Goal: Book appointment/travel/reservation

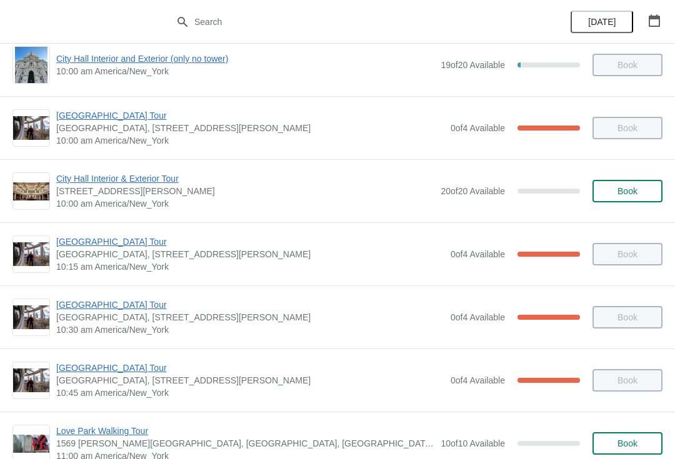
scroll to position [81, 0]
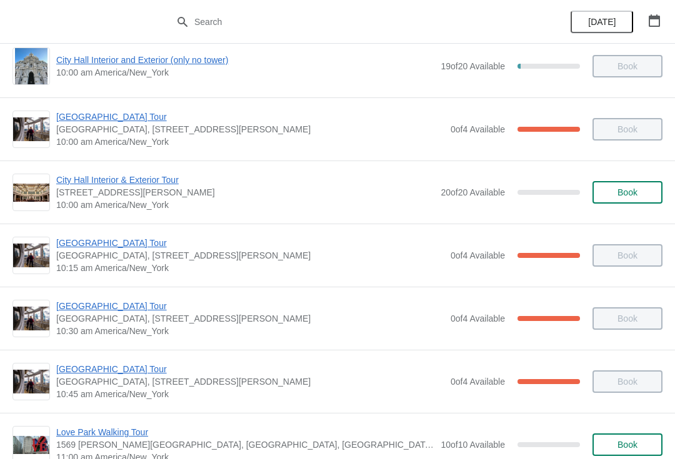
click at [183, 179] on span "City Hall Interior & Exterior Tour" at bounding box center [245, 180] width 378 height 12
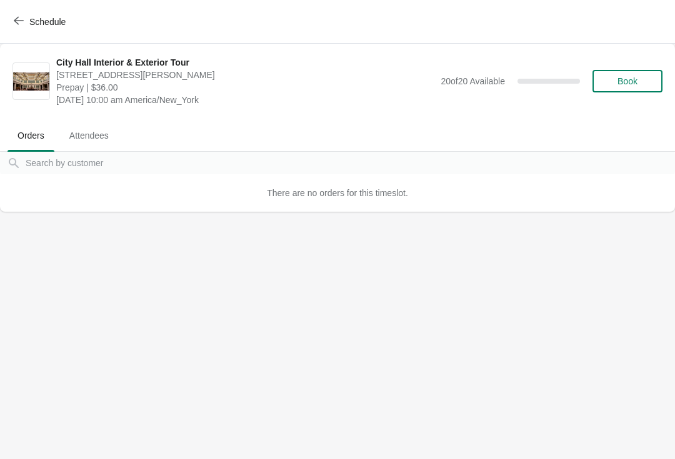
click at [28, 12] on button "Schedule" at bounding box center [40, 22] width 69 height 22
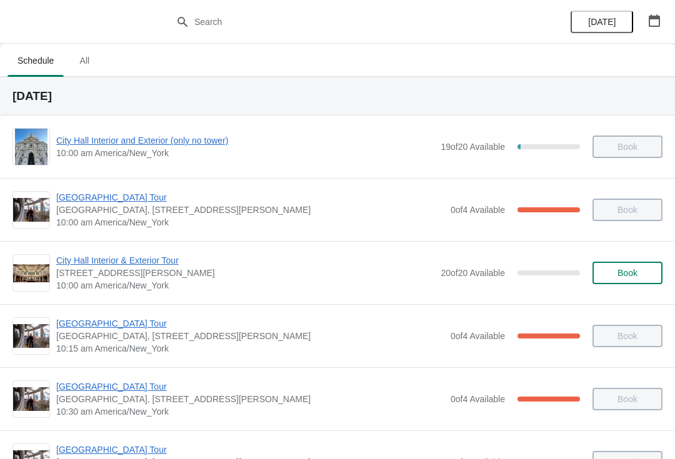
click at [171, 126] on div "City Hall Interior and Exterior (only no tower) 10:00 am America/New_York 19 of…" at bounding box center [337, 147] width 675 height 62
click at [167, 146] on span "City Hall Interior and Exterior (only no tower)" at bounding box center [245, 140] width 378 height 12
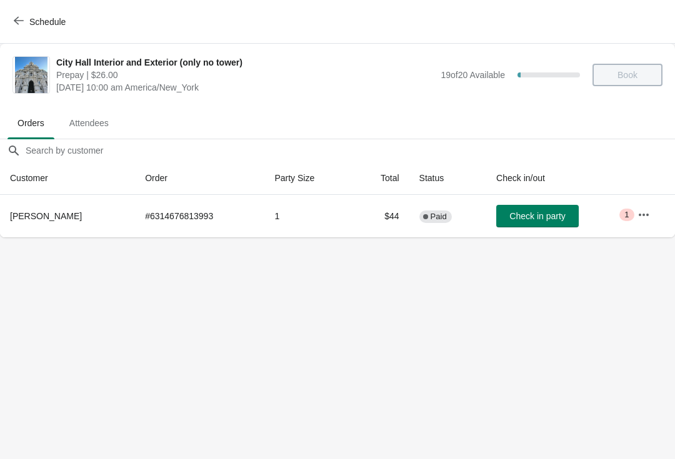
click at [598, 212] on td "Check in party" at bounding box center [556, 216] width 141 height 42
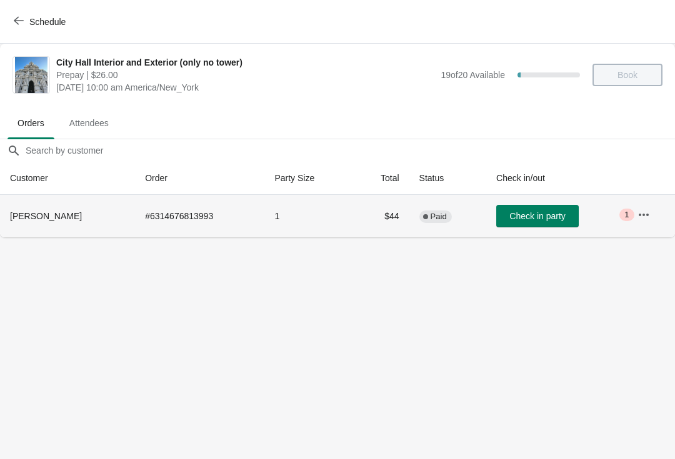
click at [646, 211] on icon "button" at bounding box center [643, 215] width 12 height 12
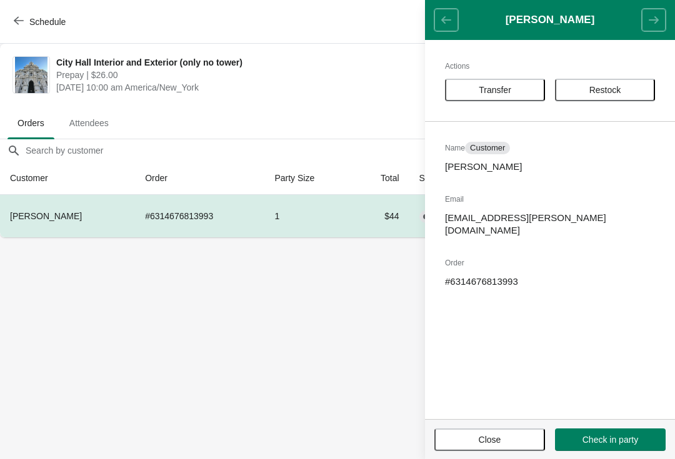
click at [504, 93] on span "Transfer" at bounding box center [494, 90] width 32 height 10
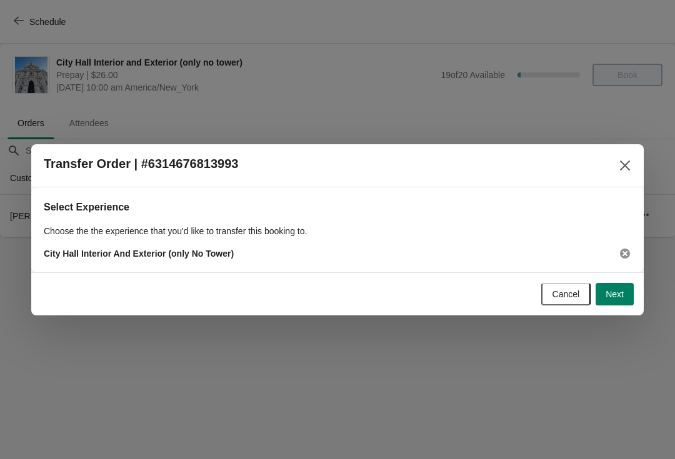
click at [620, 287] on button "Next" at bounding box center [614, 294] width 38 height 22
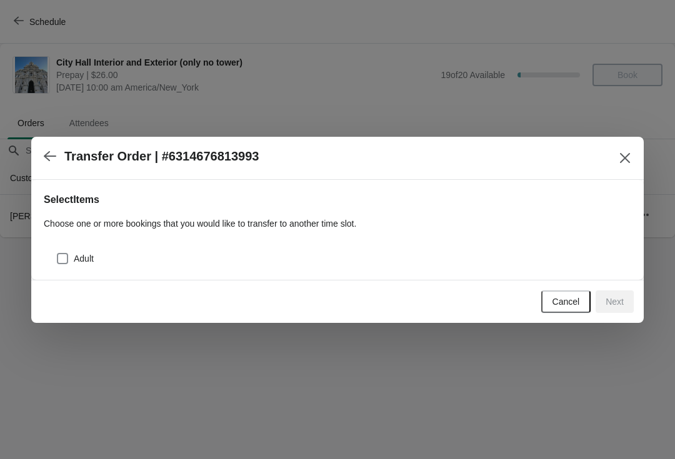
click at [62, 259] on span at bounding box center [62, 258] width 11 height 11
click at [57, 254] on input "Adult" at bounding box center [57, 253] width 1 height 1
checkbox input "true"
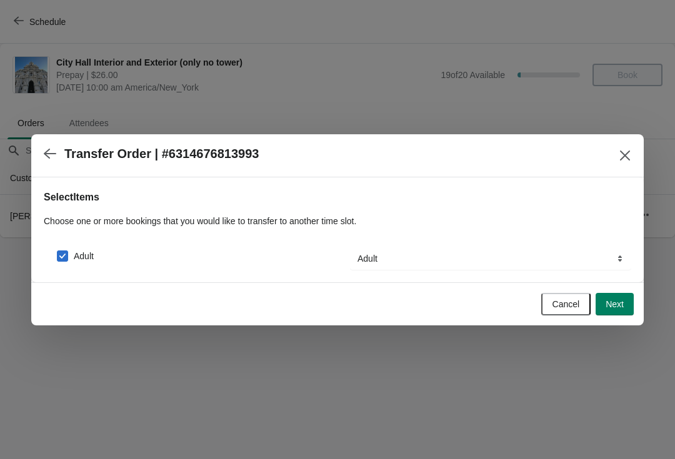
click at [622, 310] on button "Next" at bounding box center [614, 304] width 38 height 22
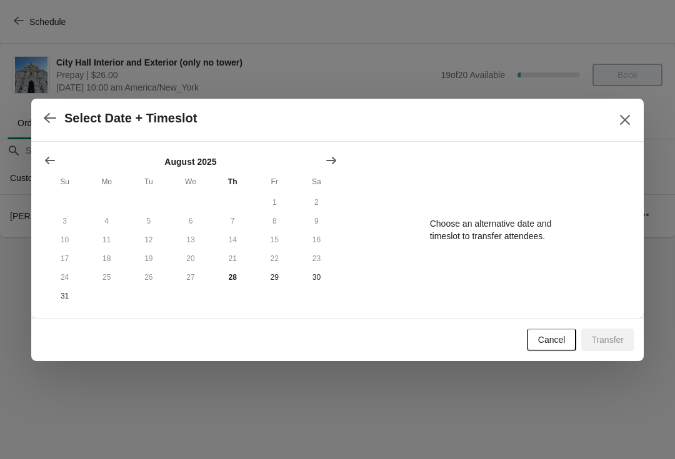
click at [334, 149] on button "Show next month, September 2025" at bounding box center [331, 160] width 22 height 22
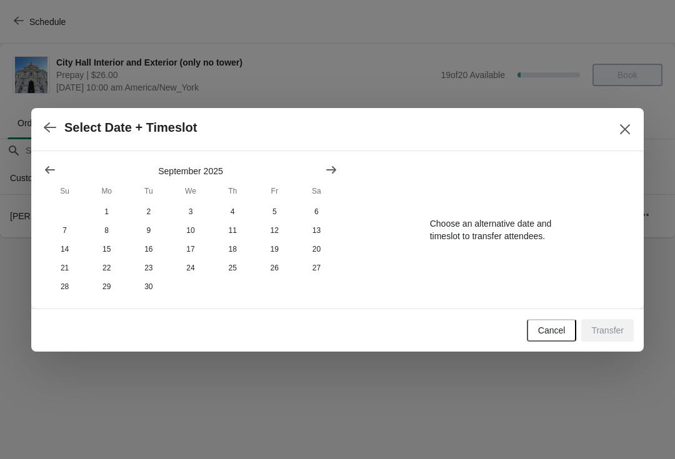
click at [340, 164] on button "Show next month, October 2025" at bounding box center [331, 170] width 22 height 22
click at [281, 227] on button "10" at bounding box center [275, 230] width 42 height 19
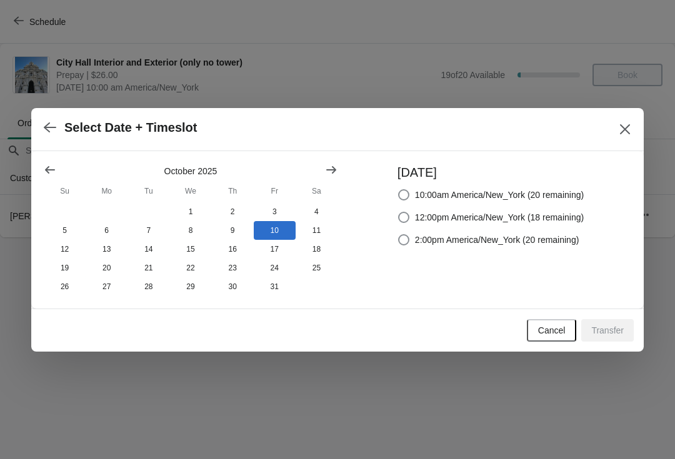
click at [415, 238] on span "2:00pm America/New_York (20 remaining)" at bounding box center [497, 240] width 164 height 12
click at [399, 235] on input "2:00pm America/New_York (20 remaining)" at bounding box center [398, 234] width 1 height 1
radio input "true"
click at [620, 325] on button "Transfer" at bounding box center [607, 330] width 52 height 22
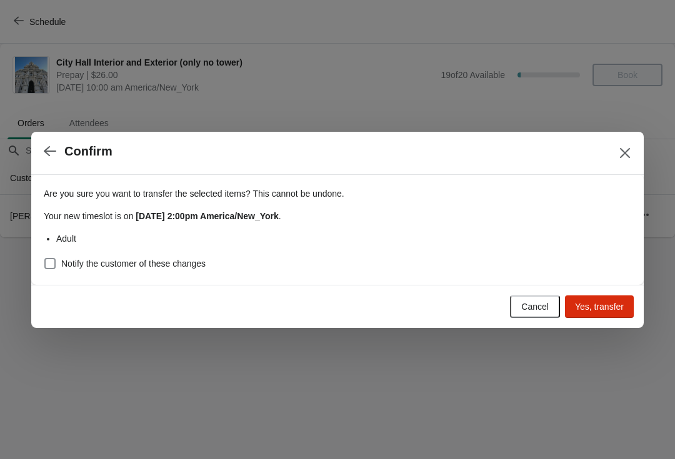
click at [633, 310] on button "Yes, transfer" at bounding box center [599, 306] width 69 height 22
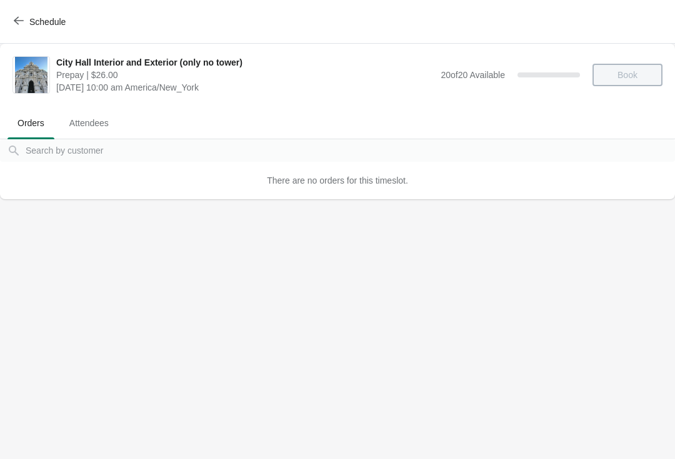
click at [37, 7] on div "Schedule" at bounding box center [337, 22] width 675 height 44
click at [20, 29] on button "Schedule" at bounding box center [40, 22] width 69 height 22
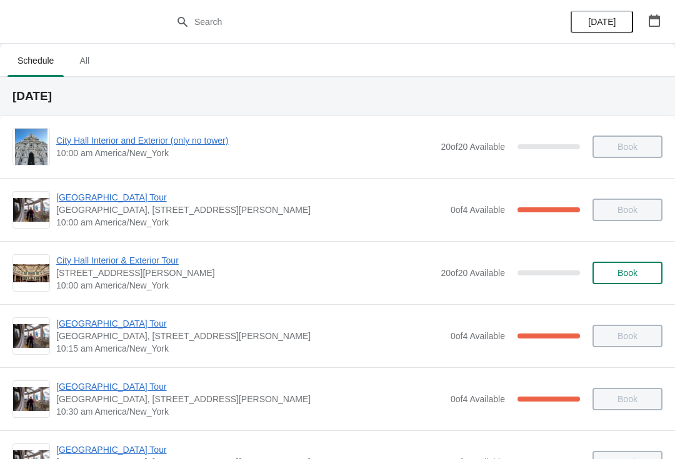
click at [663, 12] on button "button" at bounding box center [654, 20] width 22 height 22
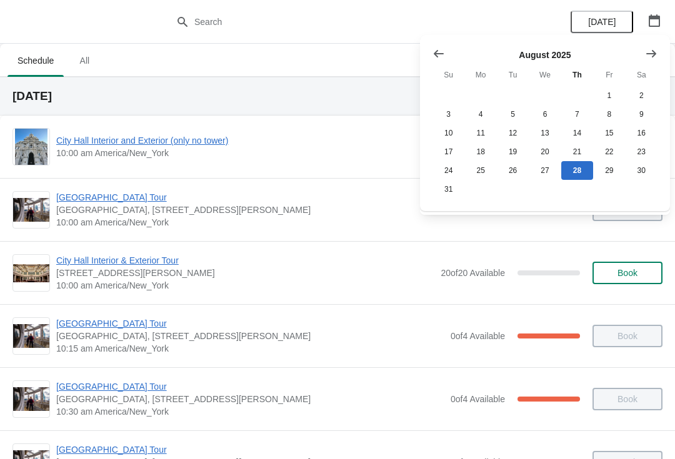
click at [668, 38] on div "August 2025 Su Mo Tu We Th Fr Sa 1 2 3 4 5 6 7 8 9 10 11 12 13 14 15 16 17 18 1…" at bounding box center [545, 123] width 250 height 176
click at [661, 50] on button "Show next month, September 2025" at bounding box center [651, 53] width 22 height 22
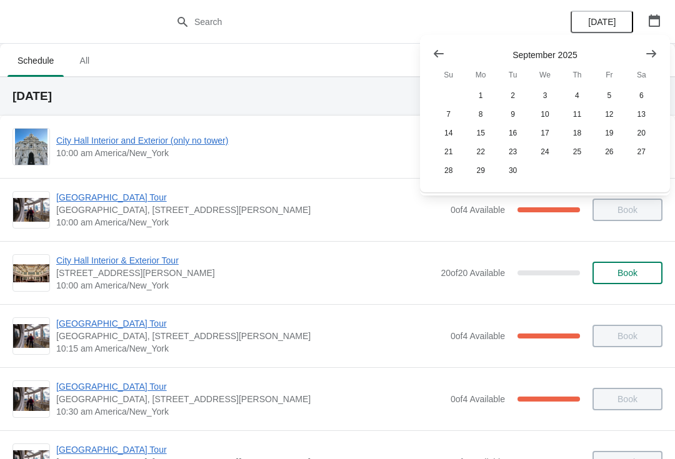
click at [665, 46] on div "September 2025 Su Mo Tu We Th Fr Sa 1 2 3 4 5 6 7 8 9 10 11 12 13 14 15 16 17 1…" at bounding box center [545, 113] width 250 height 157
click at [660, 42] on button "Show next month, October 2025" at bounding box center [651, 53] width 22 height 22
click at [620, 107] on button "10" at bounding box center [609, 114] width 32 height 19
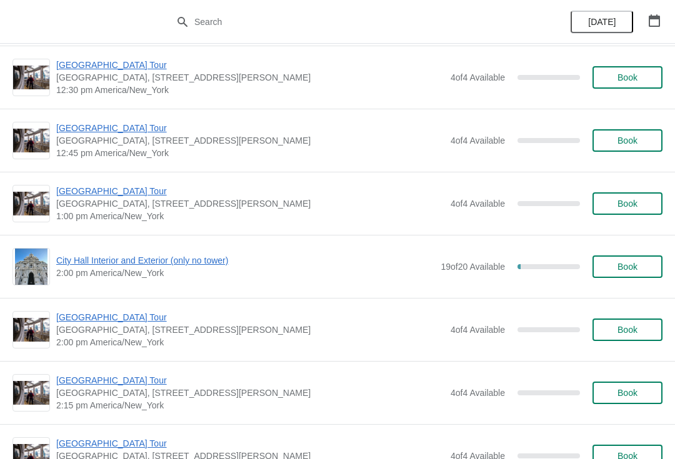
scroll to position [830, 0]
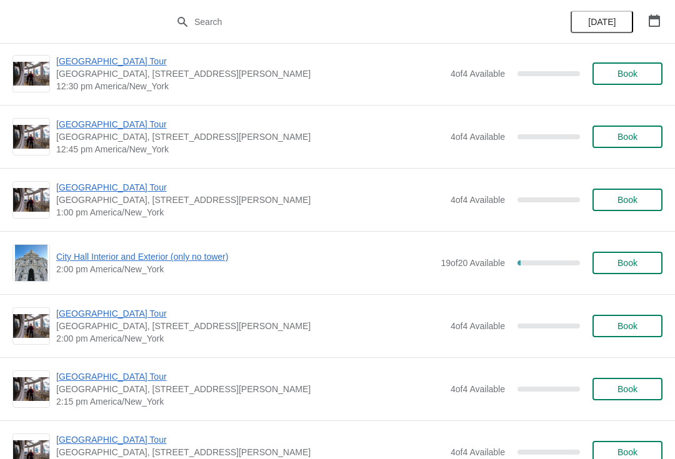
click at [170, 260] on span "City Hall Interior and Exterior (only no tower)" at bounding box center [245, 256] width 378 height 12
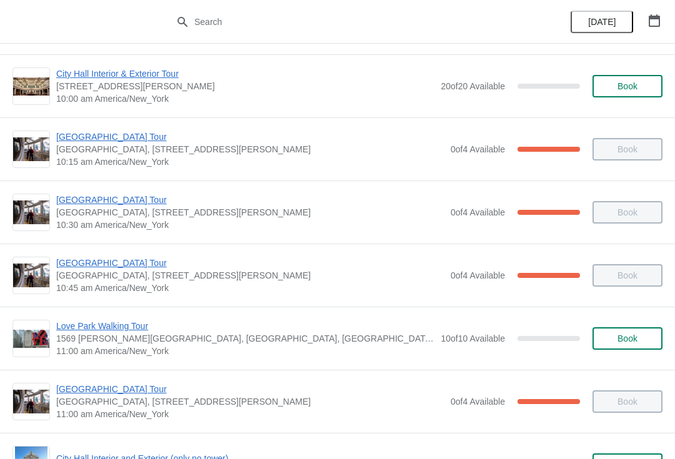
scroll to position [195, 0]
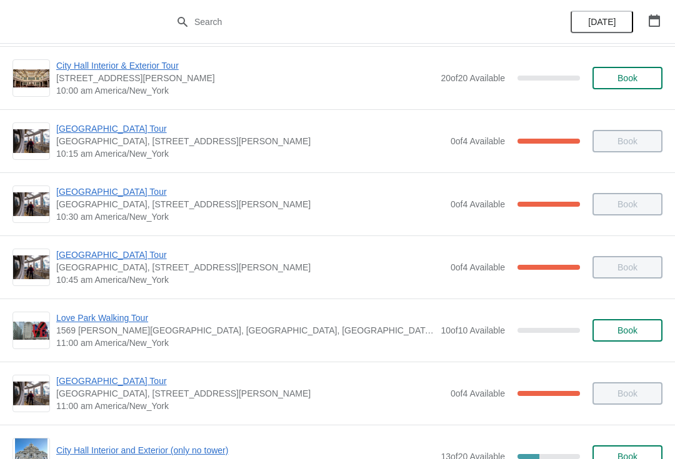
click at [139, 322] on span "Love Park Walking Tour" at bounding box center [245, 318] width 378 height 12
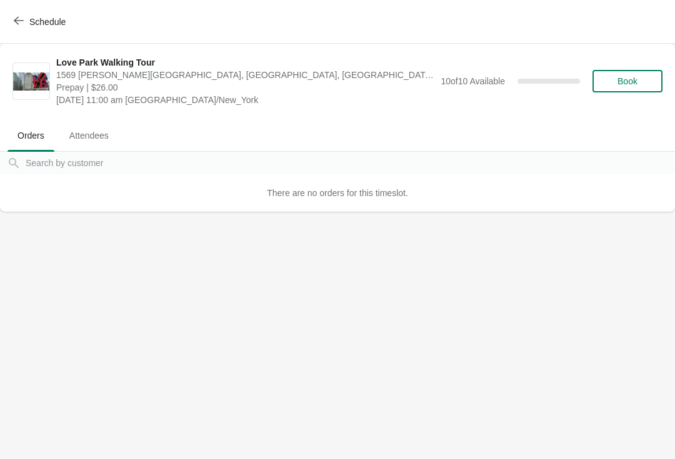
click at [26, 18] on span "Schedule" at bounding box center [40, 22] width 49 height 12
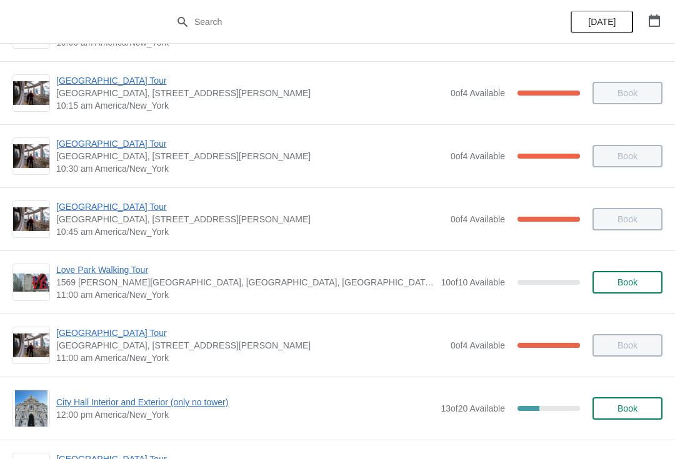
scroll to position [245, 0]
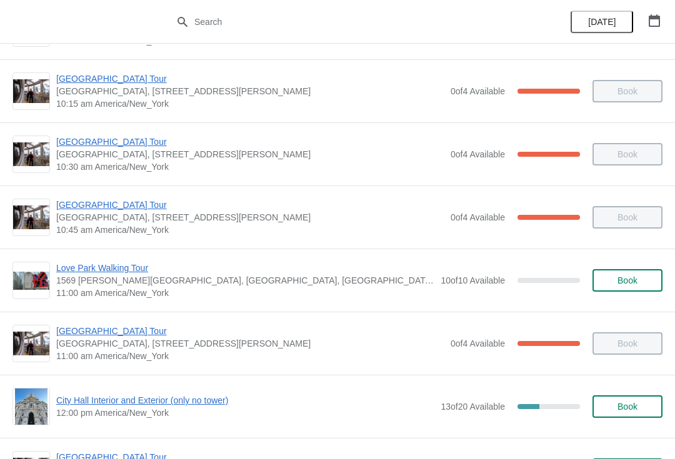
click at [130, 337] on span "[GEOGRAPHIC_DATA] Tour" at bounding box center [250, 331] width 388 height 12
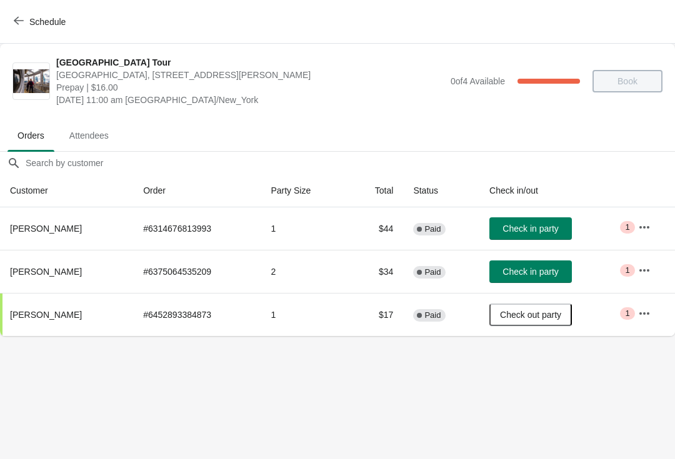
click at [654, 220] on button "button" at bounding box center [644, 227] width 22 height 22
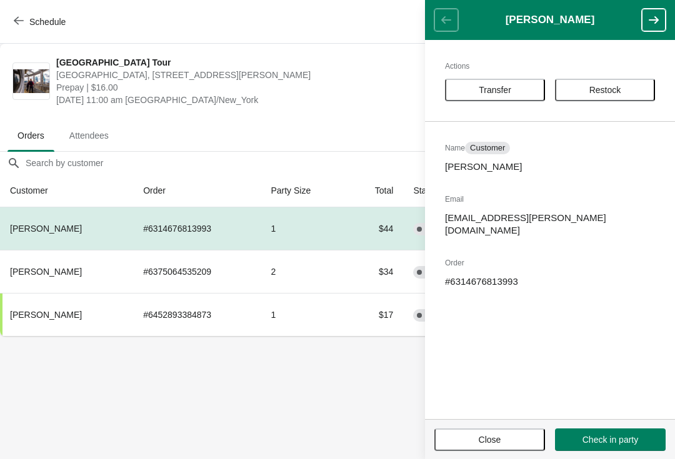
click at [508, 87] on span "Transfer" at bounding box center [494, 90] width 32 height 10
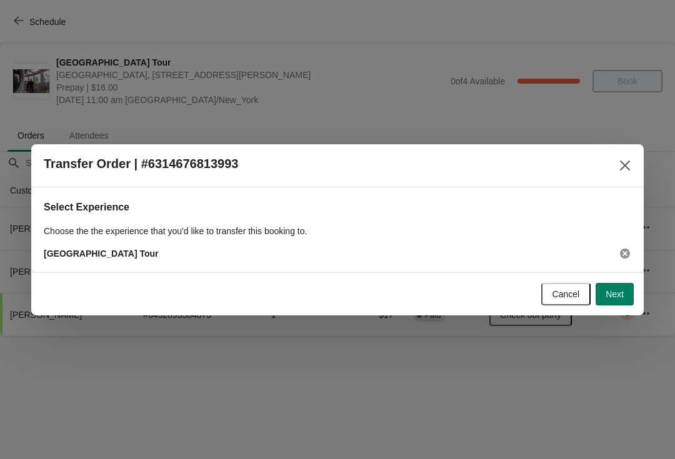
click at [622, 294] on span "Next" at bounding box center [614, 294] width 18 height 10
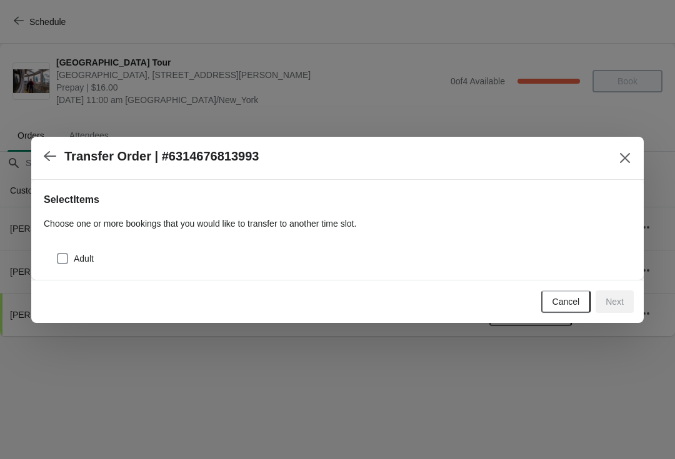
click at [67, 250] on label "Adult" at bounding box center [74, 258] width 37 height 17
click at [57, 253] on input "Adult" at bounding box center [57, 253] width 1 height 1
checkbox input "true"
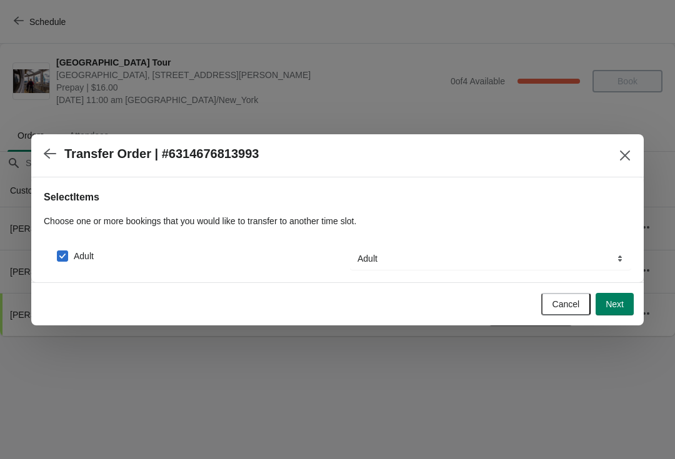
click at [625, 307] on button "Next" at bounding box center [614, 304] width 38 height 22
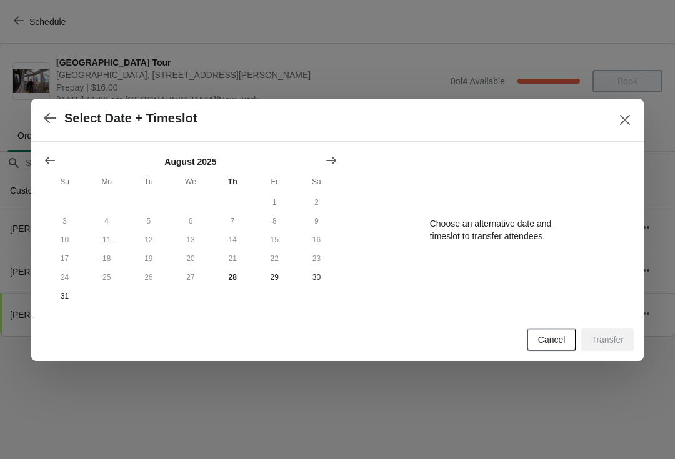
click at [340, 149] on button "Show next month, September 2025" at bounding box center [331, 160] width 22 height 22
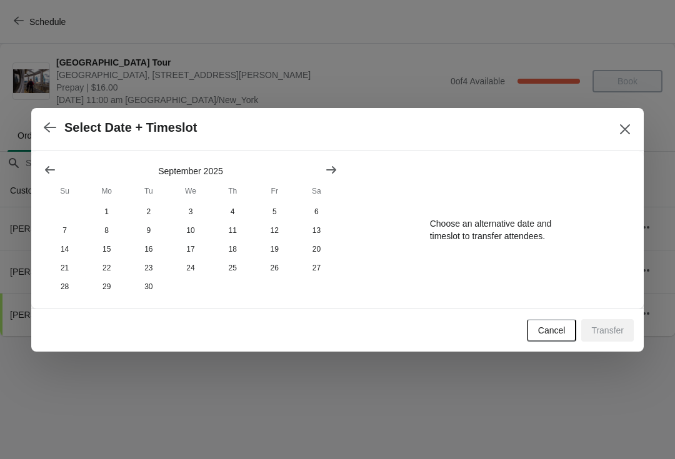
click at [332, 172] on icon "Show next month, October 2025" at bounding box center [331, 170] width 12 height 12
click at [286, 232] on button "10" at bounding box center [275, 230] width 42 height 19
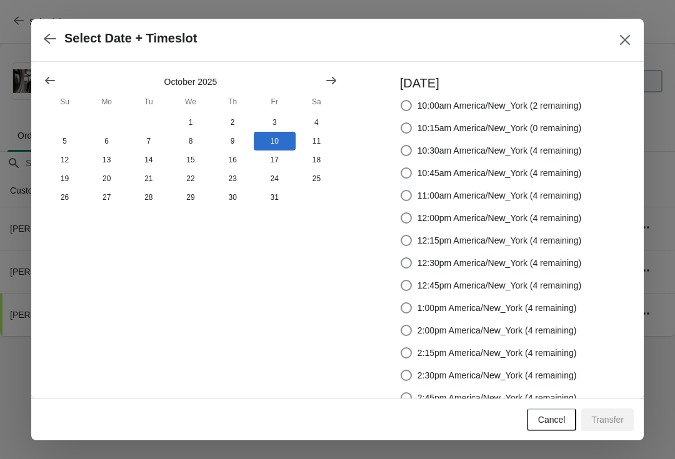
click at [415, 301] on label "1:00pm America/New_York (4 remaining)" at bounding box center [488, 307] width 177 height 17
click at [401, 302] on input "1:00pm America/New_York (4 remaining)" at bounding box center [400, 302] width 1 height 1
radio input "true"
click at [606, 426] on button "Transfer" at bounding box center [607, 420] width 52 height 22
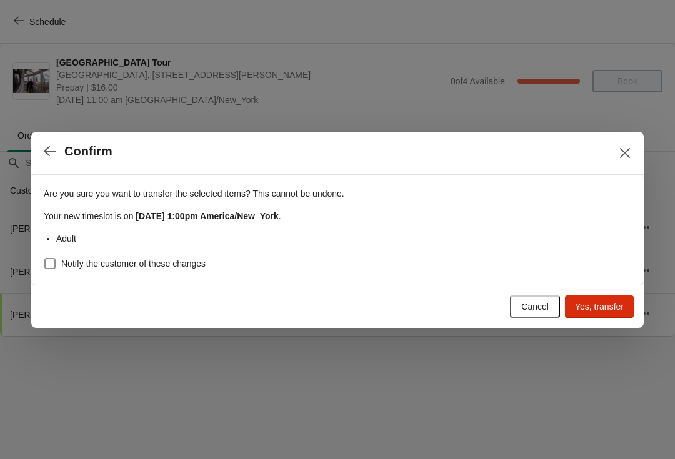
click at [605, 298] on button "Yes, transfer" at bounding box center [599, 306] width 69 height 22
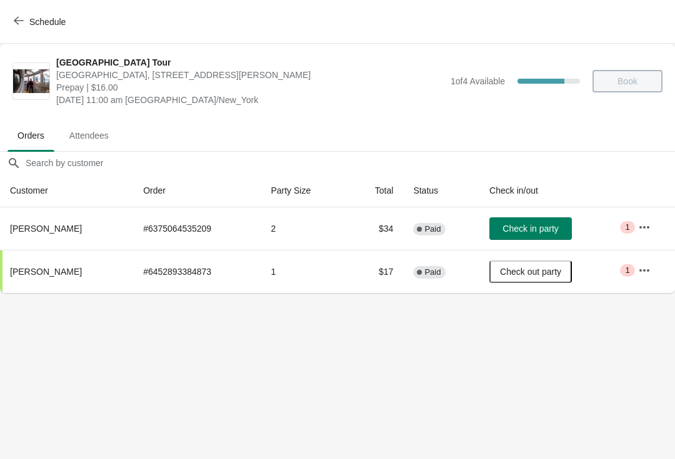
click at [29, 11] on button "Schedule" at bounding box center [40, 22] width 69 height 22
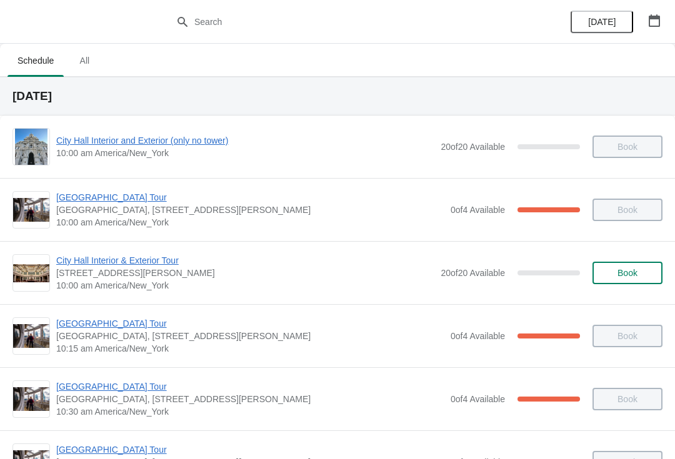
click at [658, 19] on icon "button" at bounding box center [654, 20] width 12 height 12
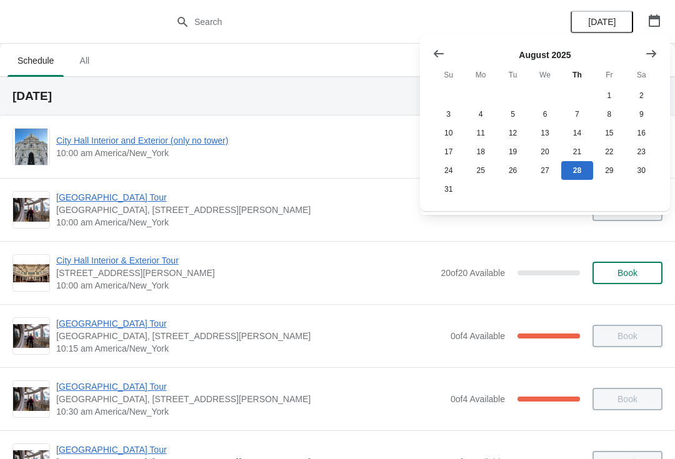
click at [651, 51] on icon "Show next month, September 2025" at bounding box center [651, 53] width 12 height 12
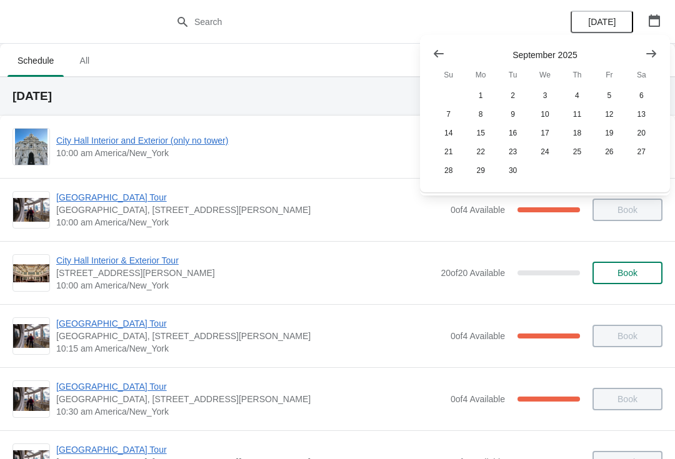
click at [658, 52] on button "Show next month, October 2025" at bounding box center [651, 53] width 22 height 22
click at [619, 112] on button "10" at bounding box center [609, 114] width 32 height 19
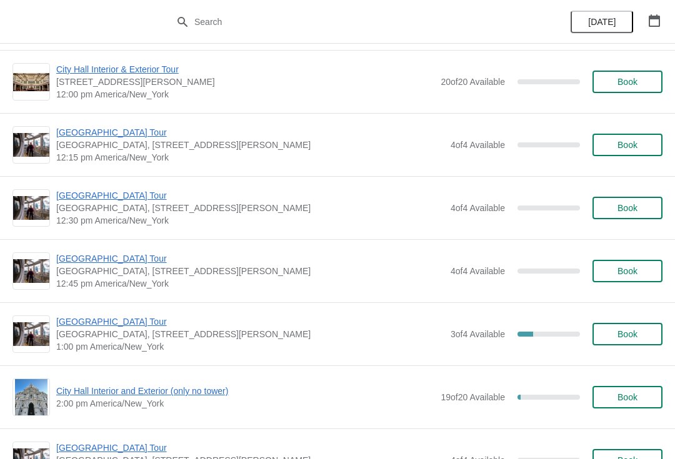
scroll to position [696, 0]
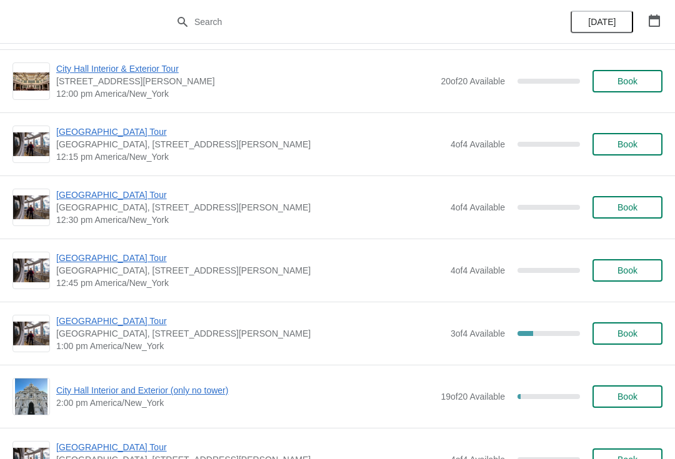
click at [135, 324] on span "[GEOGRAPHIC_DATA] Tour" at bounding box center [250, 321] width 388 height 12
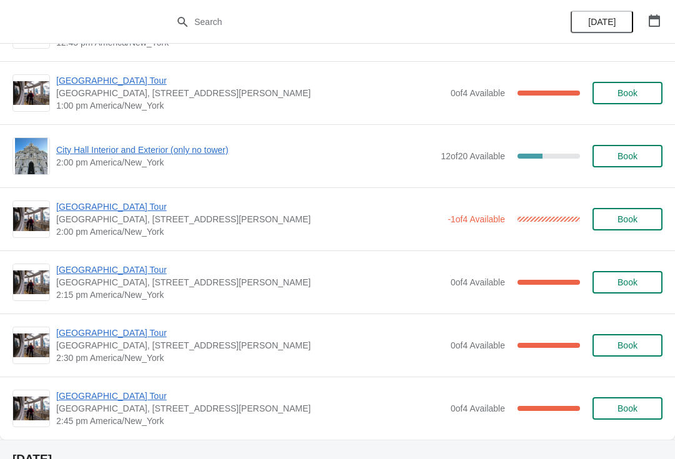
scroll to position [2252, 0]
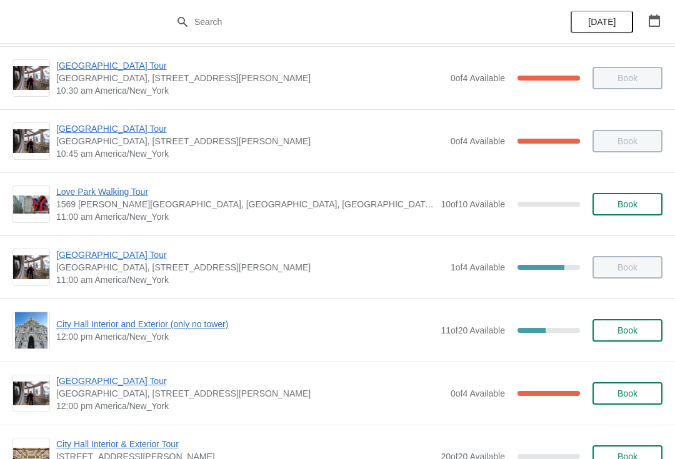
scroll to position [324, 0]
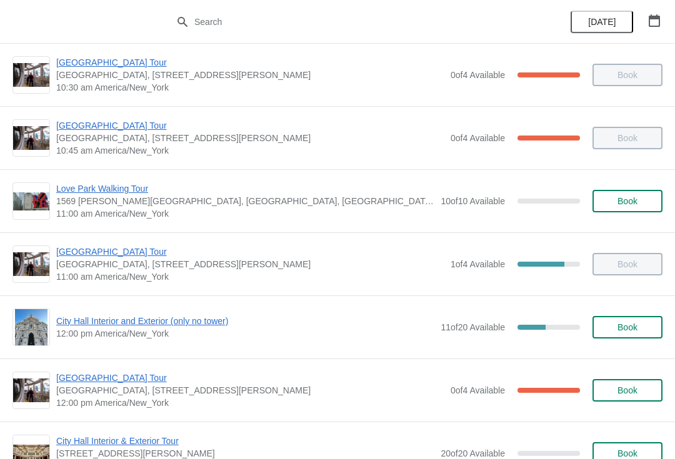
click at [202, 325] on span "City Hall Interior and Exterior (only no tower)" at bounding box center [245, 321] width 378 height 12
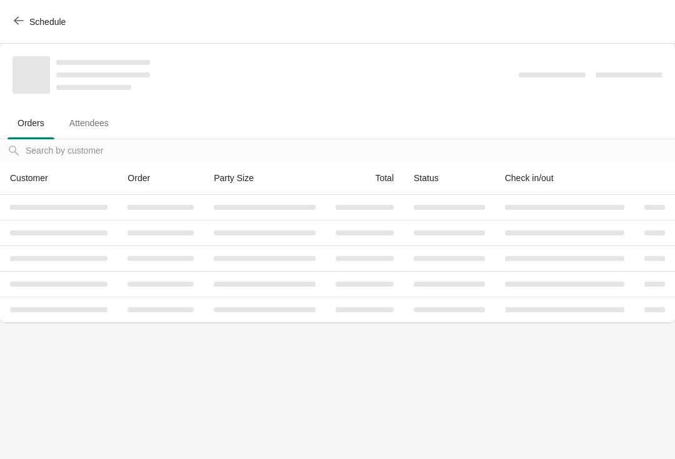
scroll to position [0, 0]
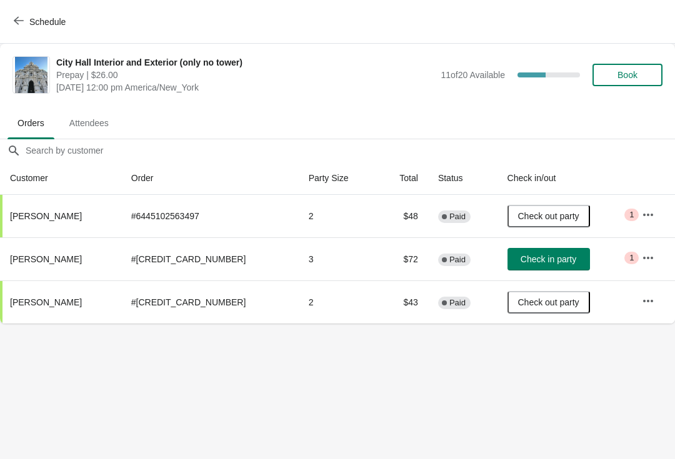
click at [559, 257] on span "Check in party" at bounding box center [548, 259] width 56 height 10
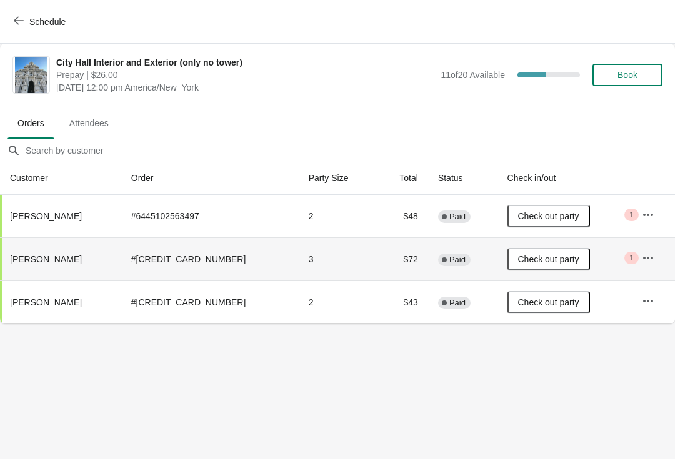
click at [24, 11] on button "Schedule" at bounding box center [40, 22] width 69 height 22
